Goal: Find specific page/section: Find specific page/section

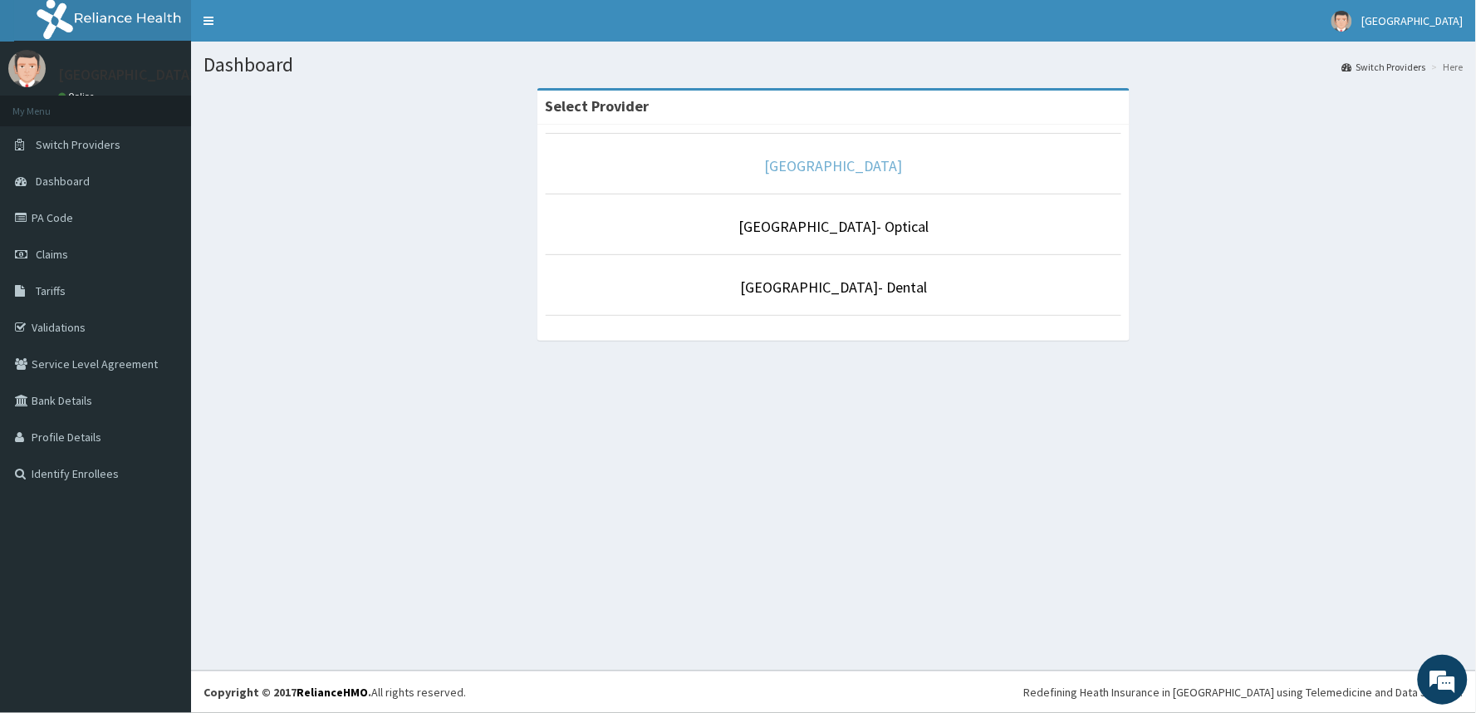
click at [850, 175] on link "[GEOGRAPHIC_DATA]" at bounding box center [834, 165] width 138 height 19
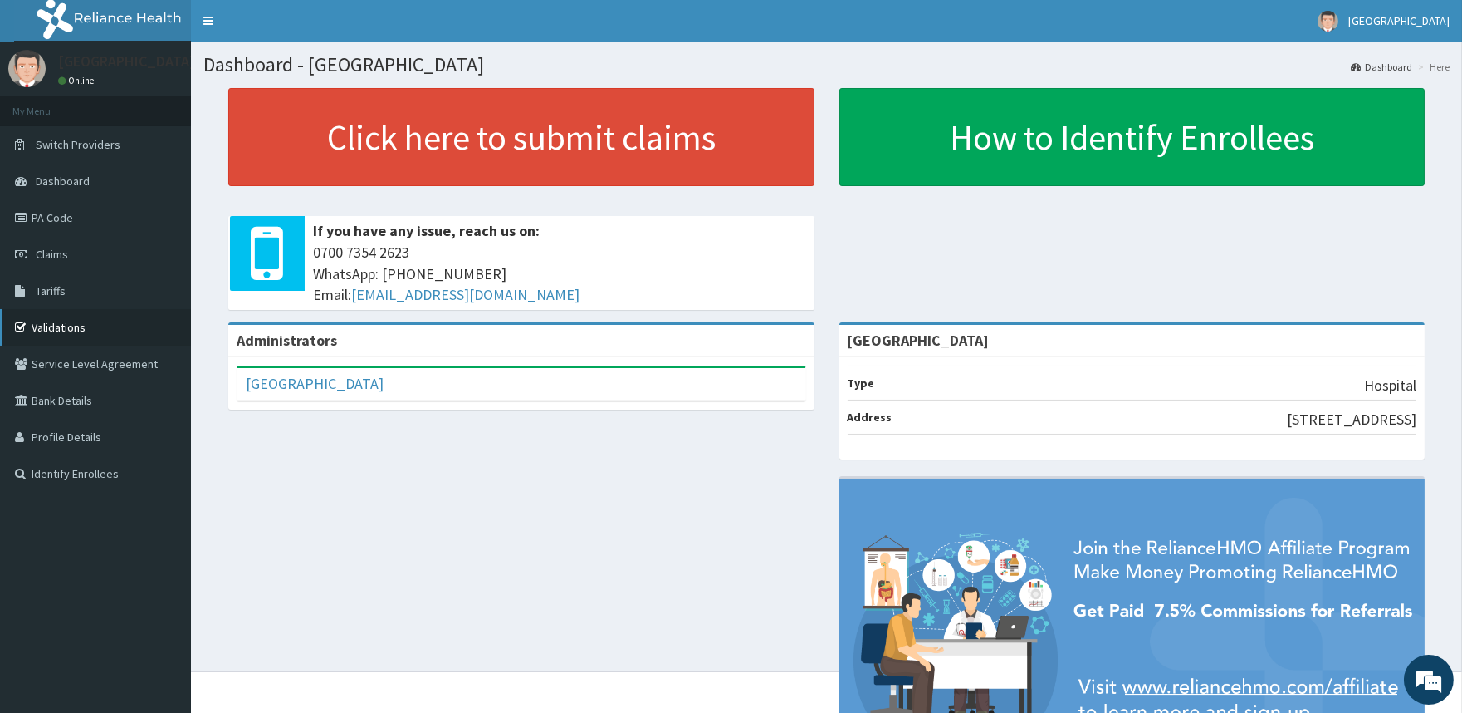
click at [47, 334] on link "Validations" at bounding box center [95, 327] width 191 height 37
